Goal: Task Accomplishment & Management: Complete application form

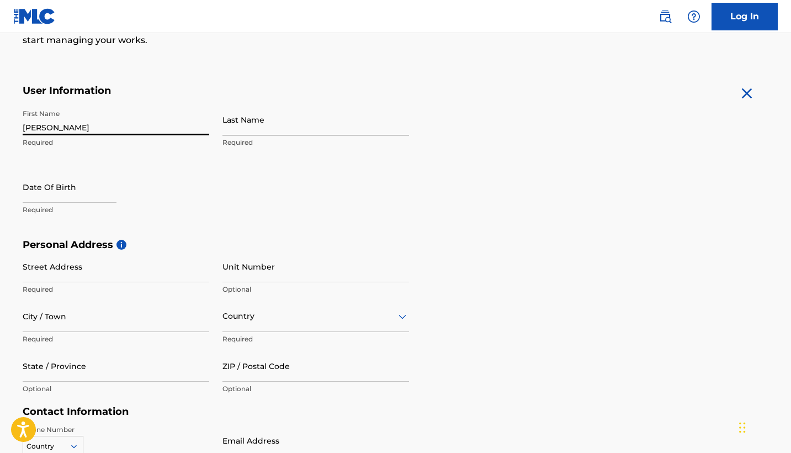
type input "[PERSON_NAME]"
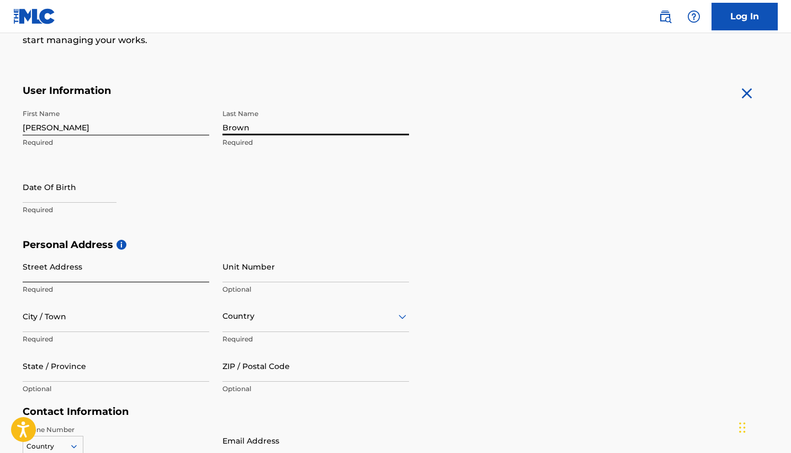
type input "Brown"
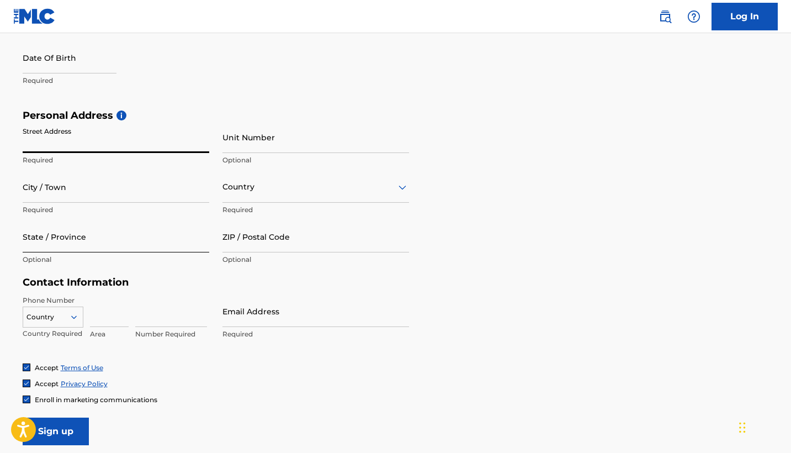
scroll to position [309, 0]
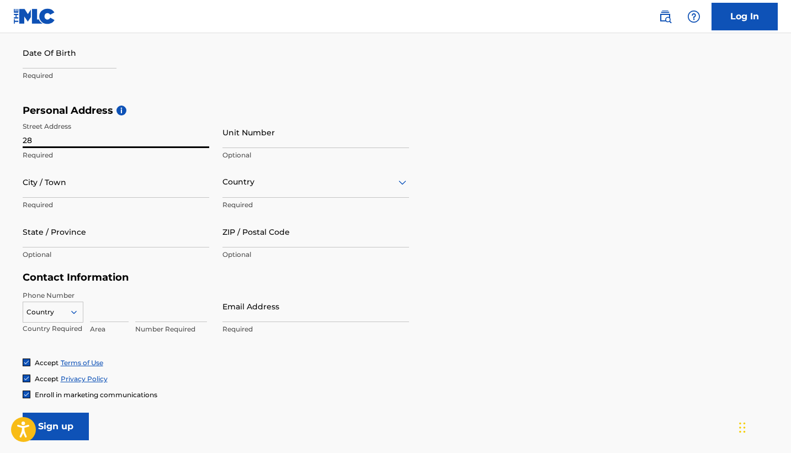
type input "2"
type input "[STREET_ADDRESS]"
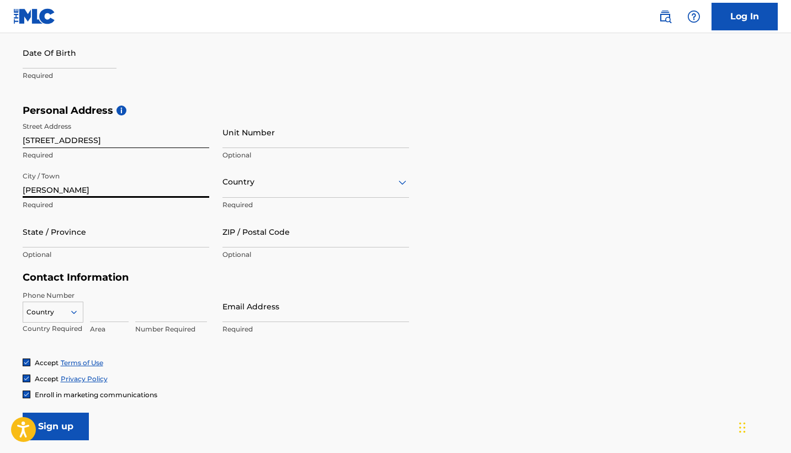
type input "[PERSON_NAME]"
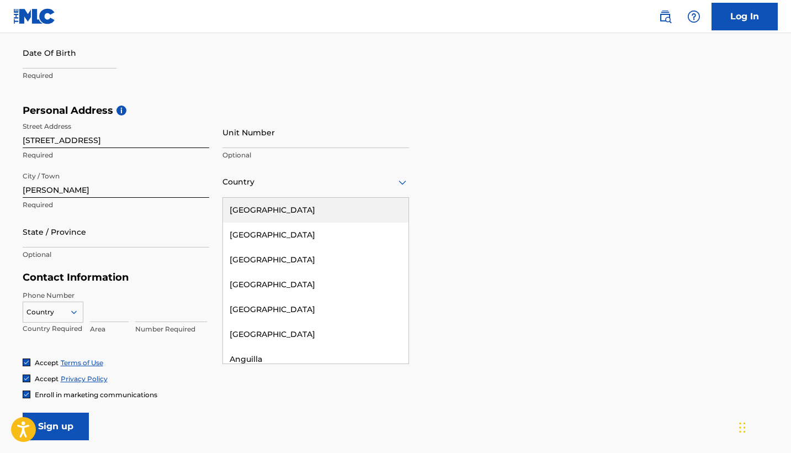
click at [270, 185] on div at bounding box center [316, 182] width 187 height 14
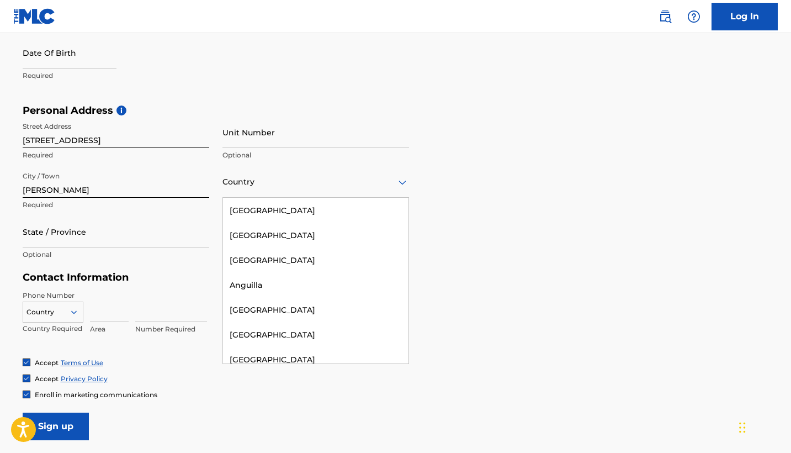
scroll to position [0, 0]
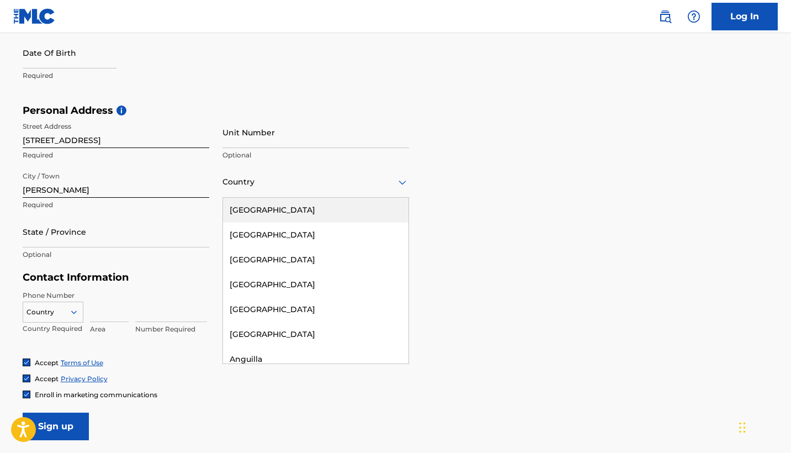
click at [272, 209] on div "[GEOGRAPHIC_DATA]" at bounding box center [316, 210] width 186 height 25
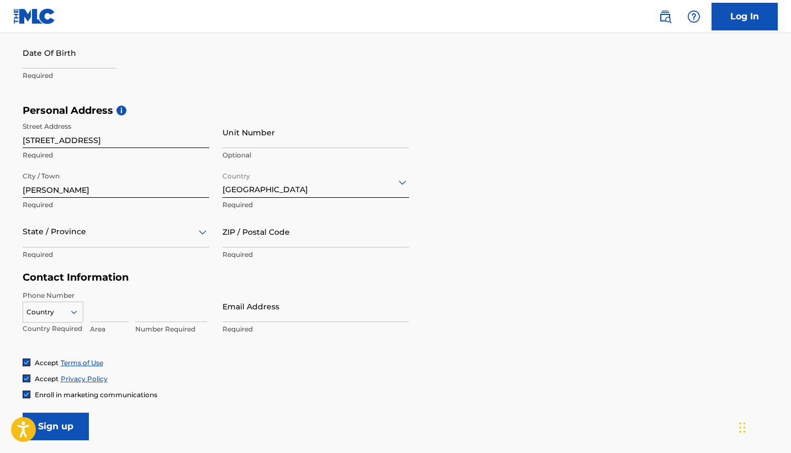
click at [114, 234] on div at bounding box center [116, 232] width 187 height 14
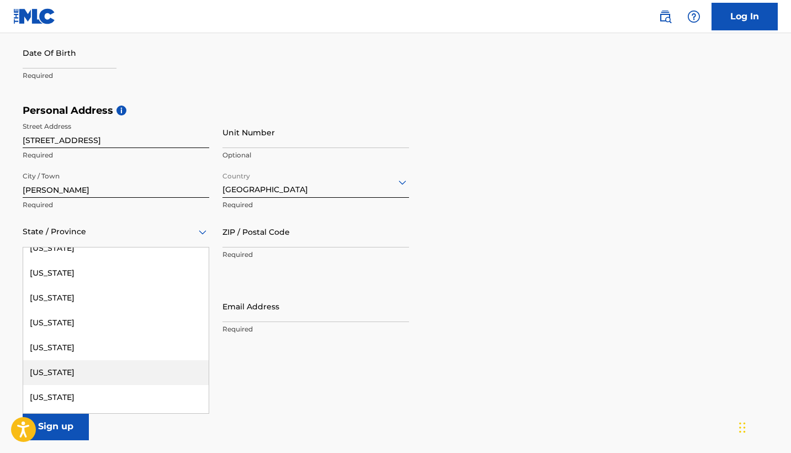
scroll to position [822, 0]
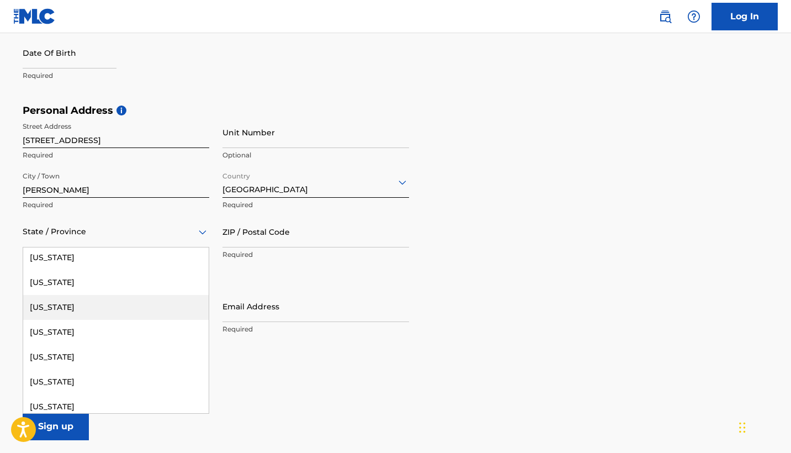
click at [94, 313] on div "[US_STATE]" at bounding box center [116, 307] width 186 height 25
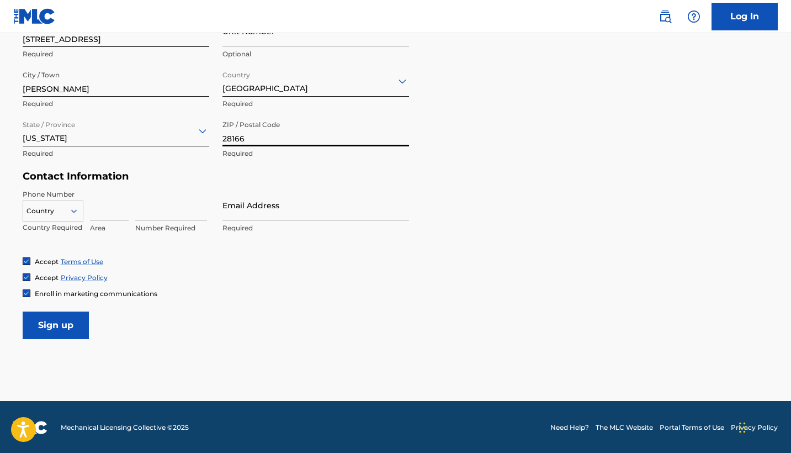
scroll to position [406, 0]
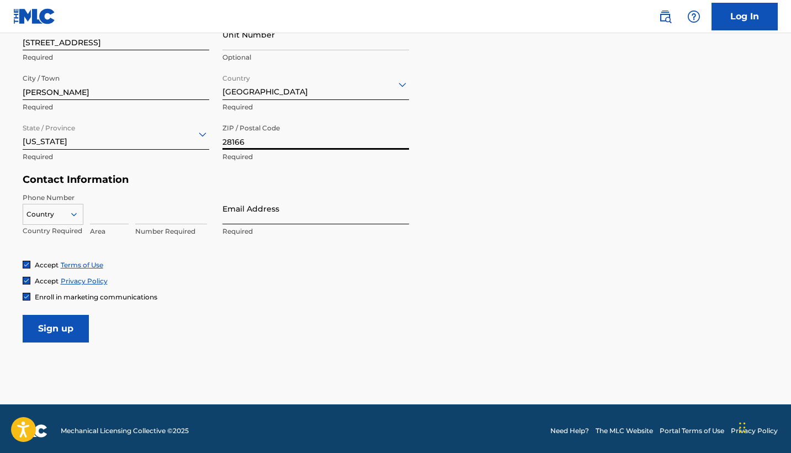
type input "28166"
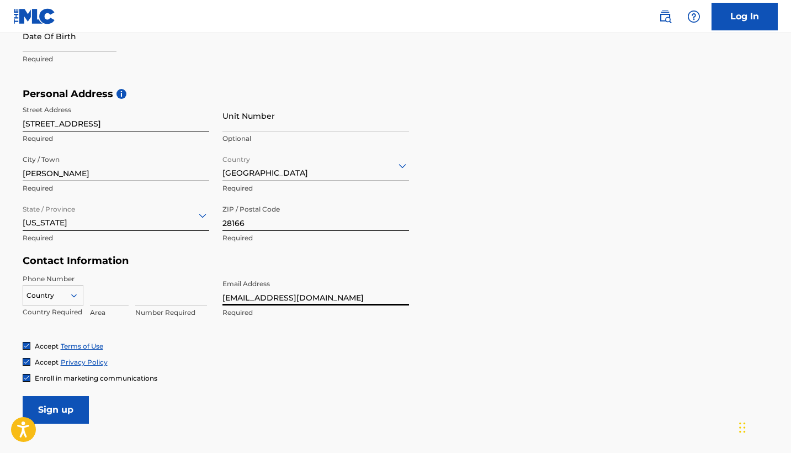
scroll to position [330, 0]
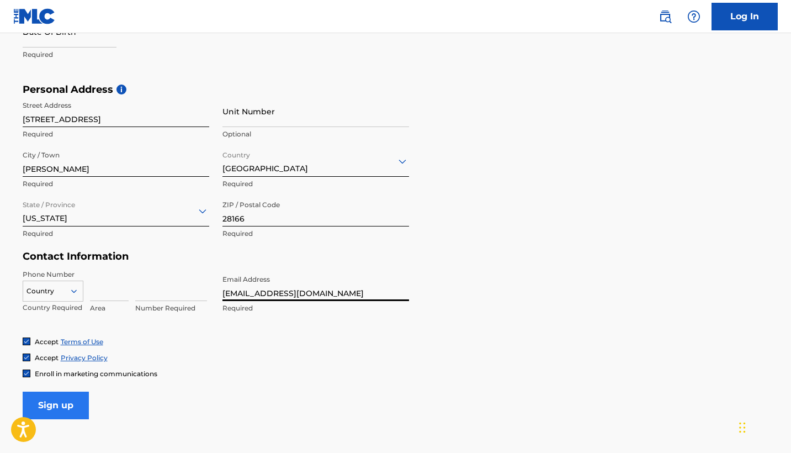
type input "[EMAIL_ADDRESS][DOMAIN_NAME]"
click at [48, 407] on input "Sign up" at bounding box center [56, 406] width 66 height 28
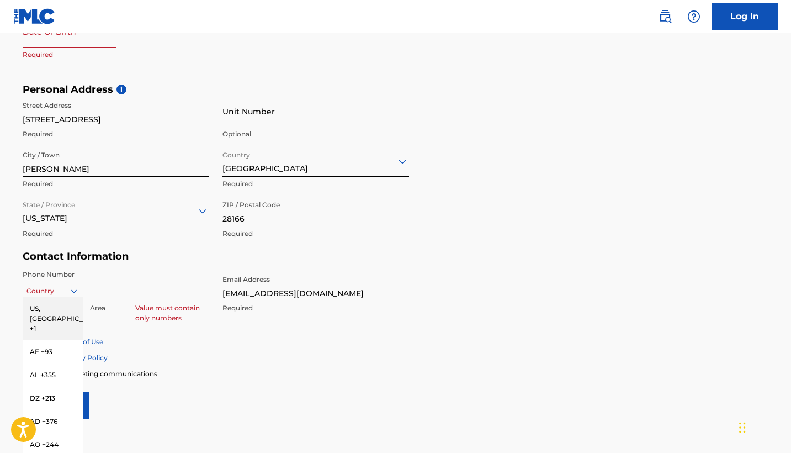
scroll to position [339, 0]
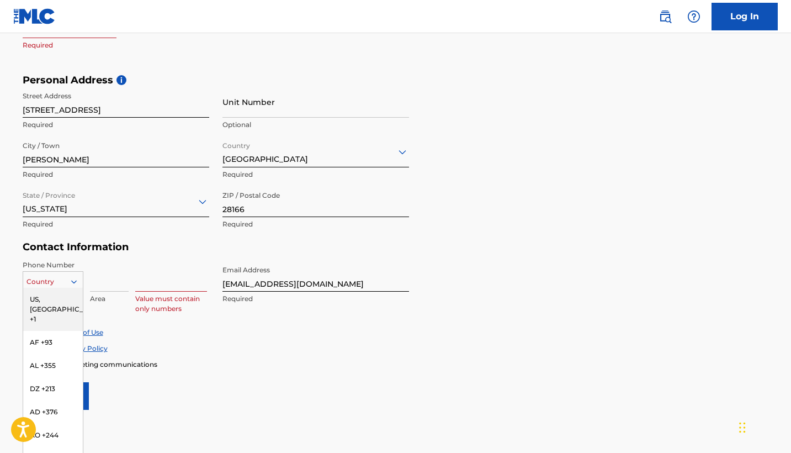
click at [56, 286] on div at bounding box center [53, 282] width 60 height 12
click at [55, 303] on div "US, [GEOGRAPHIC_DATA] +1" at bounding box center [53, 309] width 60 height 43
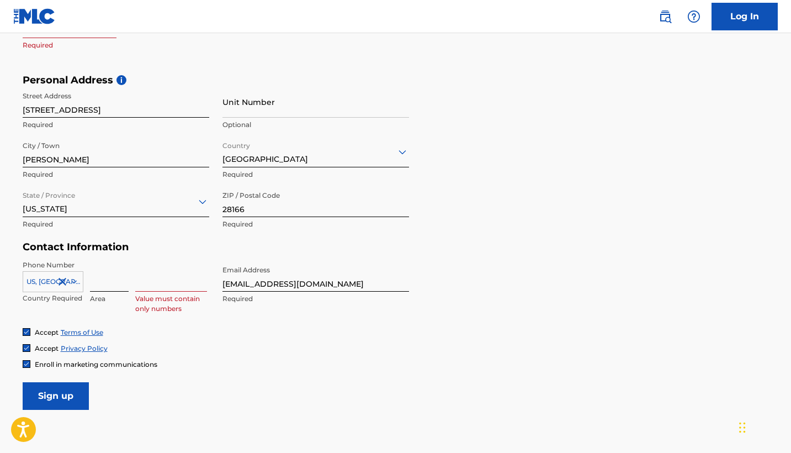
click at [109, 286] on input at bounding box center [109, 275] width 39 height 31
type input "704"
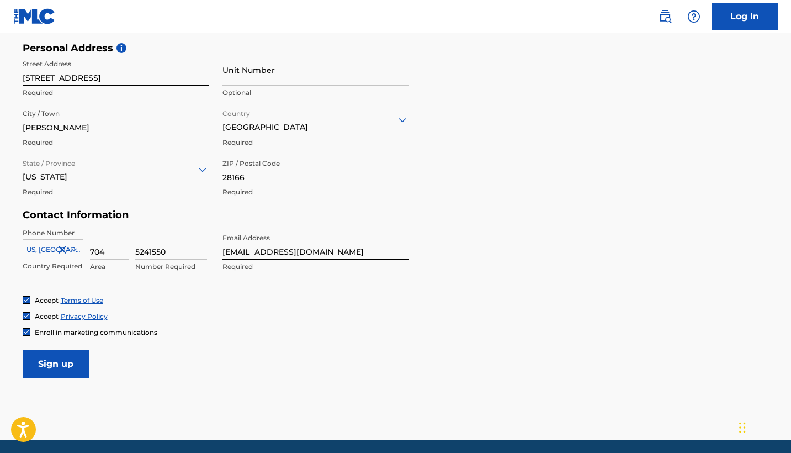
scroll to position [395, 0]
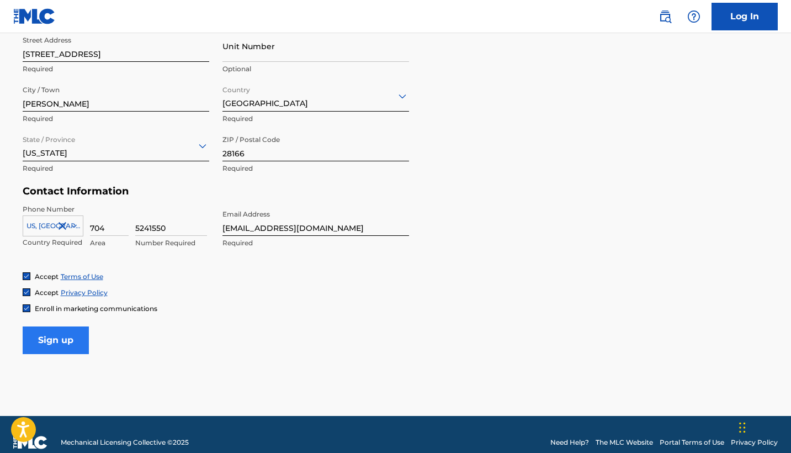
type input "5241550"
click at [75, 335] on input "Sign up" at bounding box center [56, 340] width 66 height 28
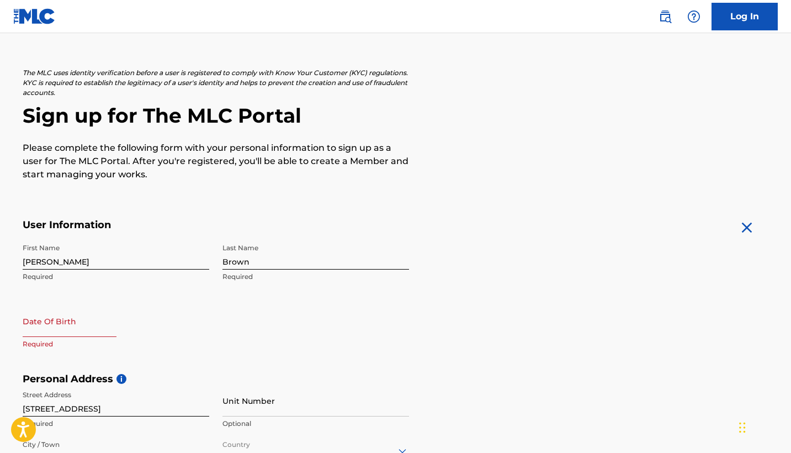
scroll to position [52, 0]
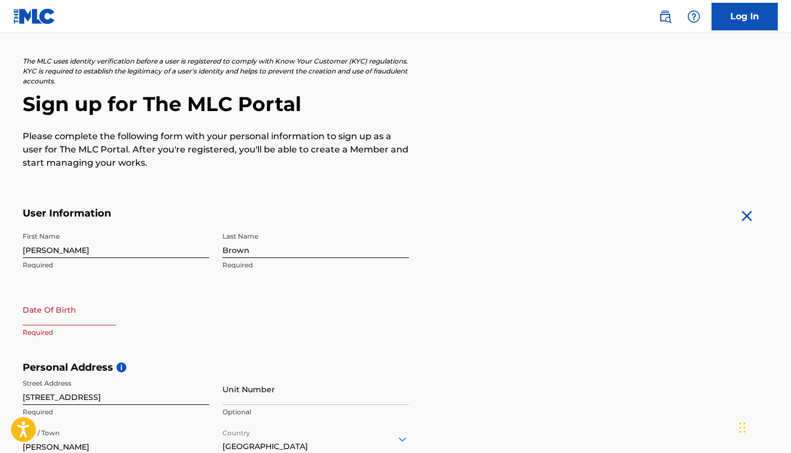
select select "8"
select select "2025"
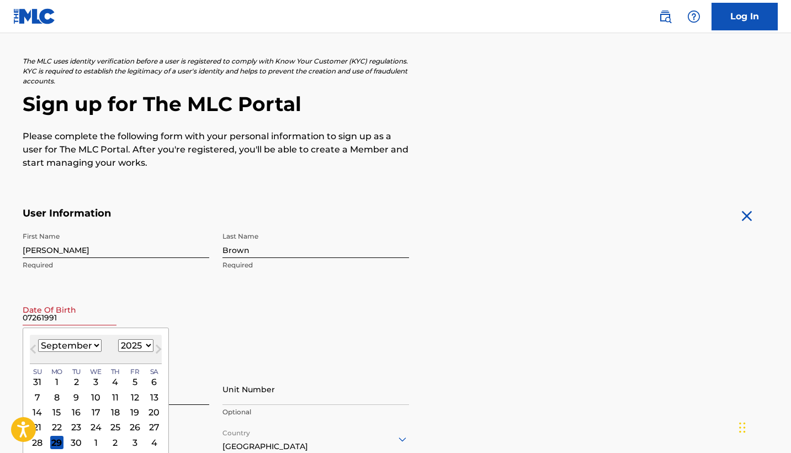
type input "07261991"
select select "1991"
select select "6"
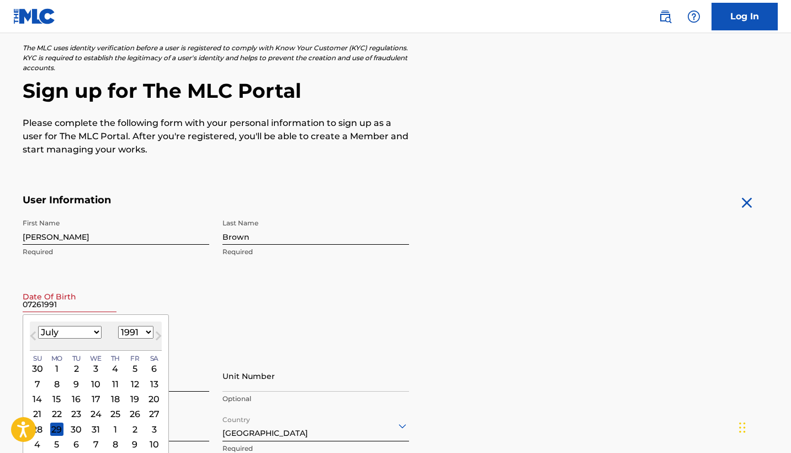
scroll to position [78, 0]
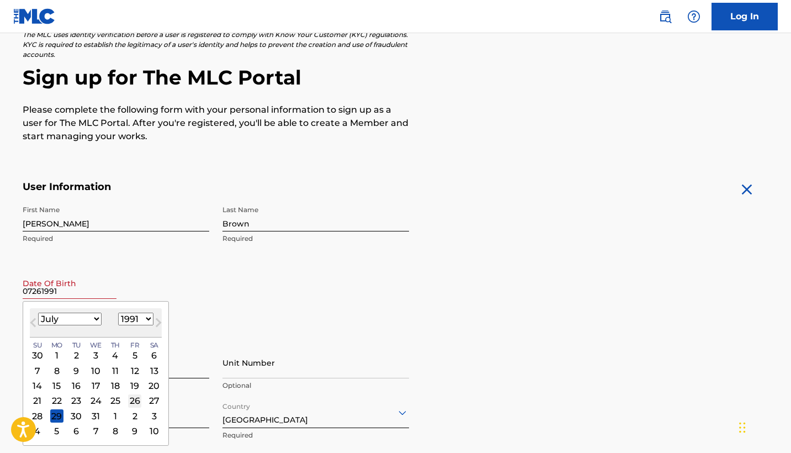
click at [128, 400] on div "26" at bounding box center [134, 400] width 13 height 13
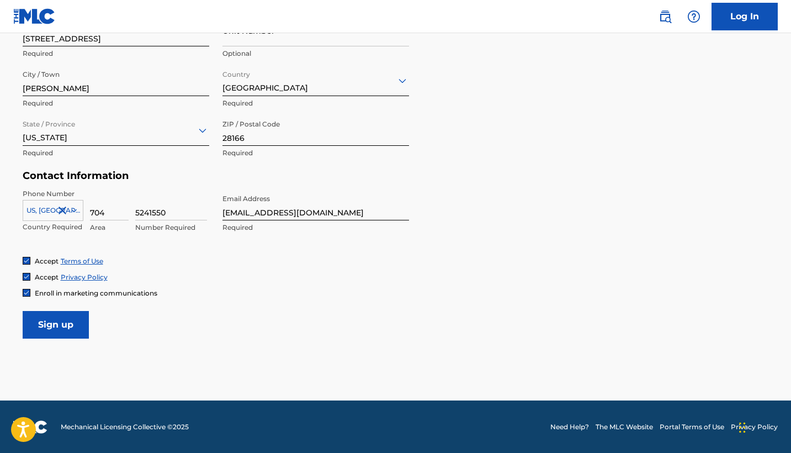
scroll to position [410, 0]
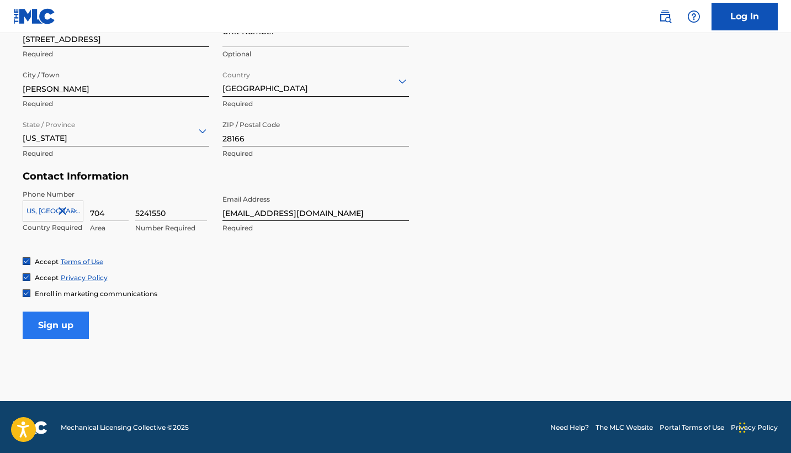
click at [57, 327] on input "Sign up" at bounding box center [56, 325] width 66 height 28
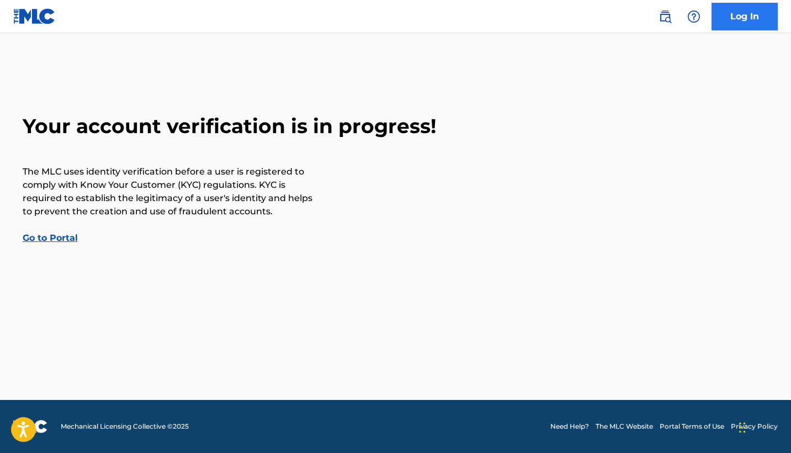
click at [743, 18] on link "Log In" at bounding box center [745, 17] width 66 height 28
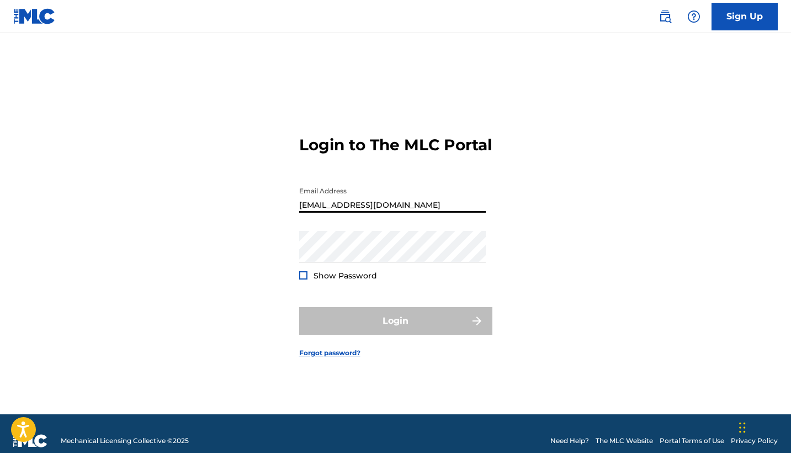
type input "[EMAIL_ADDRESS][DOMAIN_NAME]"
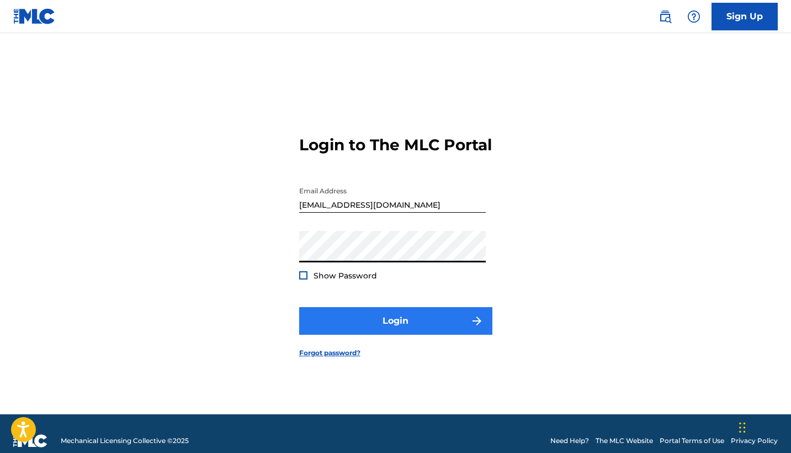
click at [395, 335] on button "Login" at bounding box center [395, 321] width 193 height 28
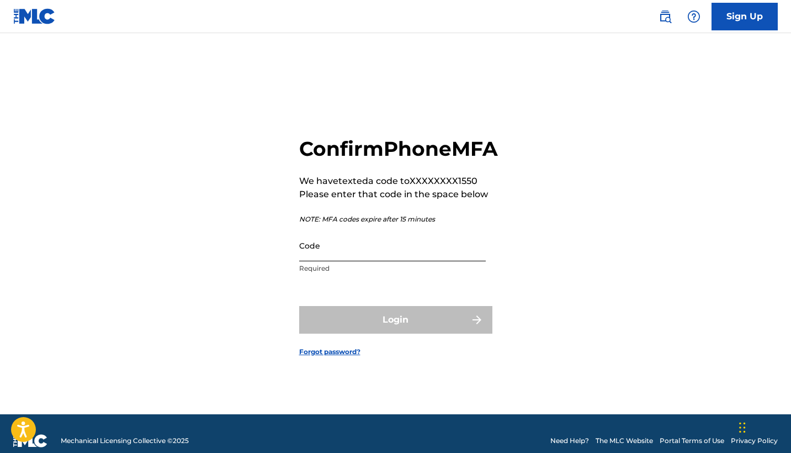
click at [372, 261] on input "Code" at bounding box center [392, 245] width 187 height 31
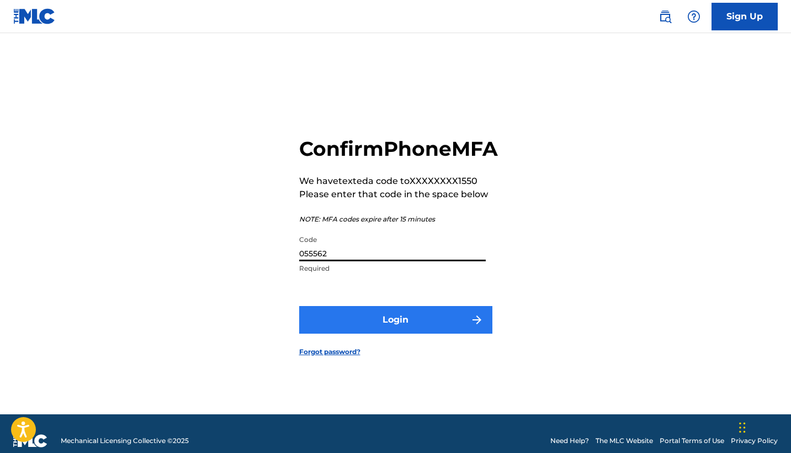
type input "055562"
click at [412, 334] on button "Login" at bounding box center [395, 320] width 193 height 28
